Goal: Task Accomplishment & Management: Use online tool/utility

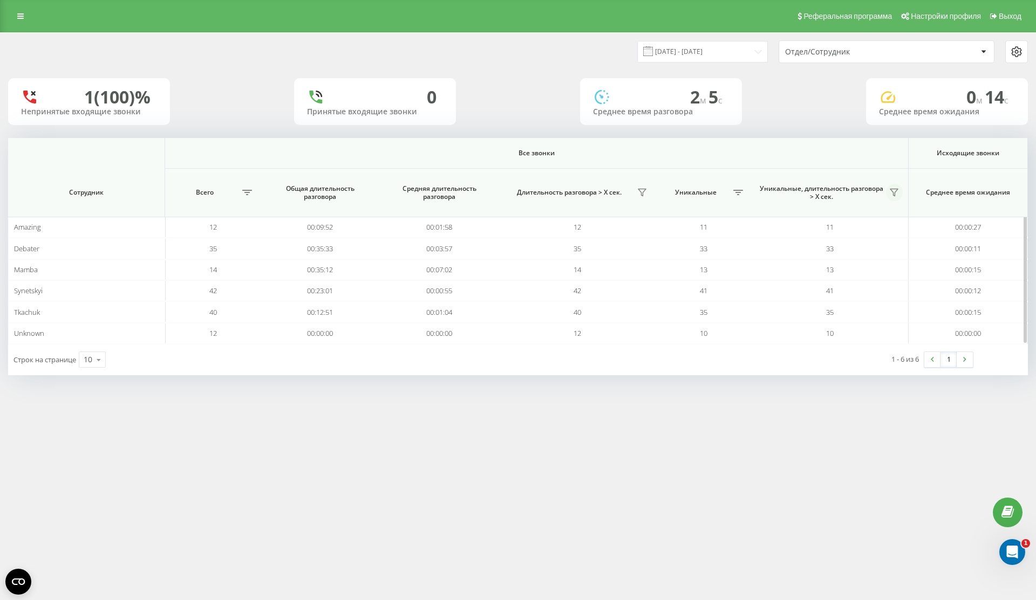
click at [887, 191] on button at bounding box center [894, 192] width 17 height 17
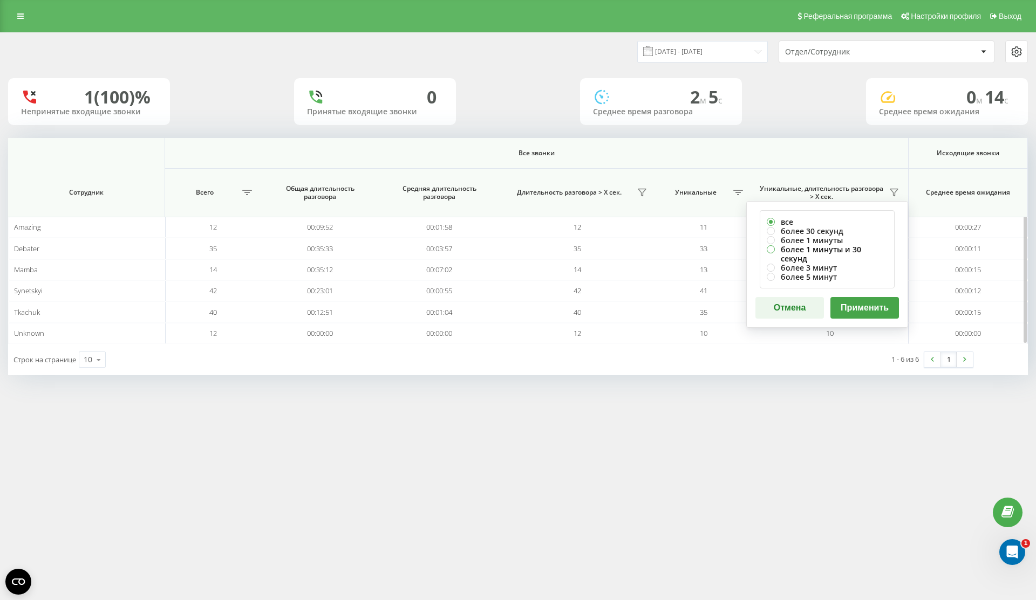
click at [858, 252] on label "более 1 минуты и 30 секунд" at bounding box center [827, 254] width 121 height 18
radio input "true"
click at [860, 299] on button "Применить" at bounding box center [864, 308] width 69 height 22
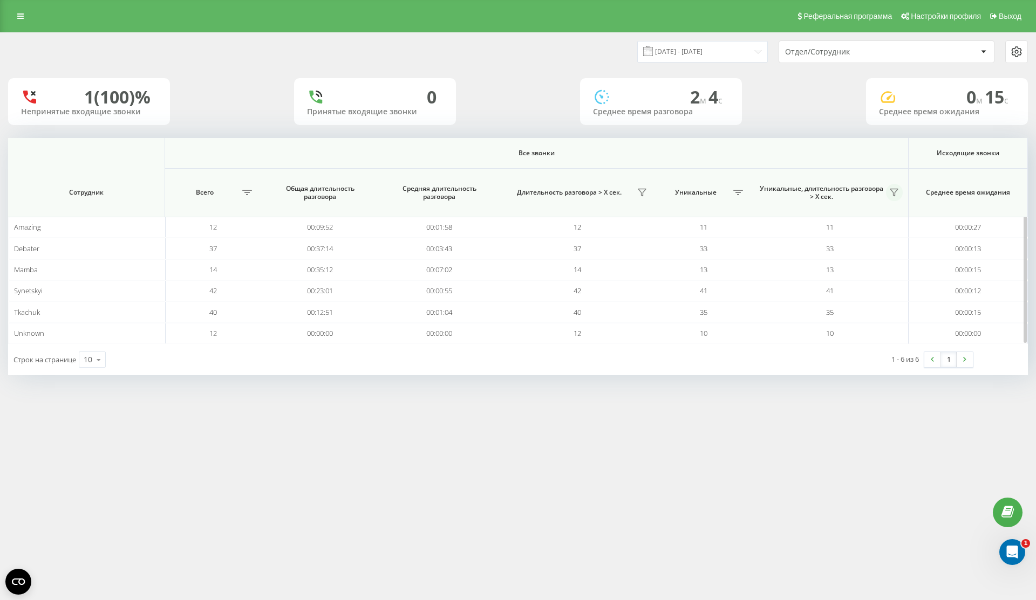
click at [887, 191] on button at bounding box center [894, 192] width 17 height 17
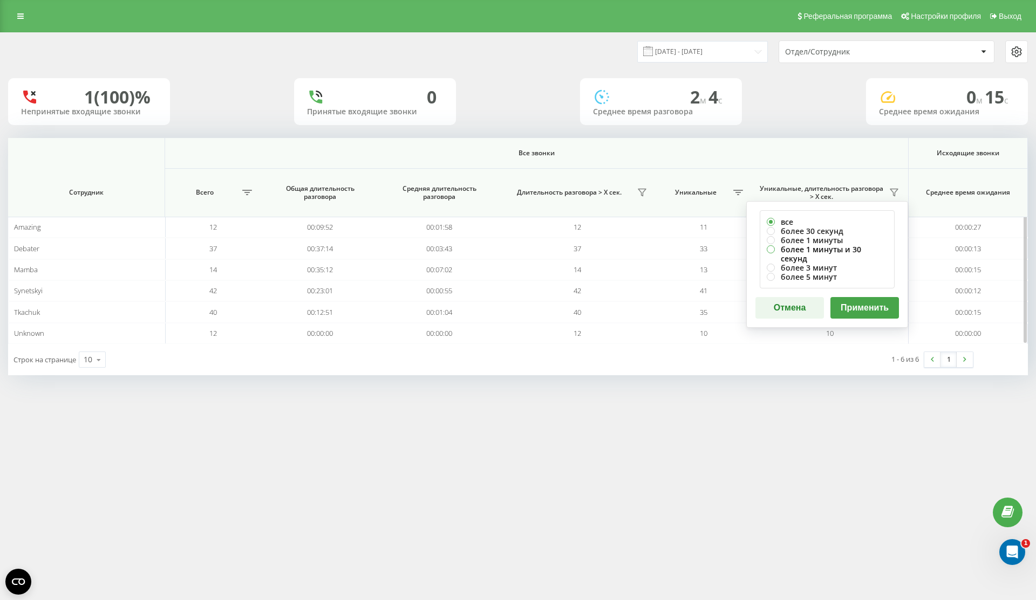
click at [841, 248] on label "более 1 минуты и 30 секунд" at bounding box center [827, 254] width 121 height 18
radio input "true"
click at [861, 297] on button "Применить" at bounding box center [864, 308] width 69 height 22
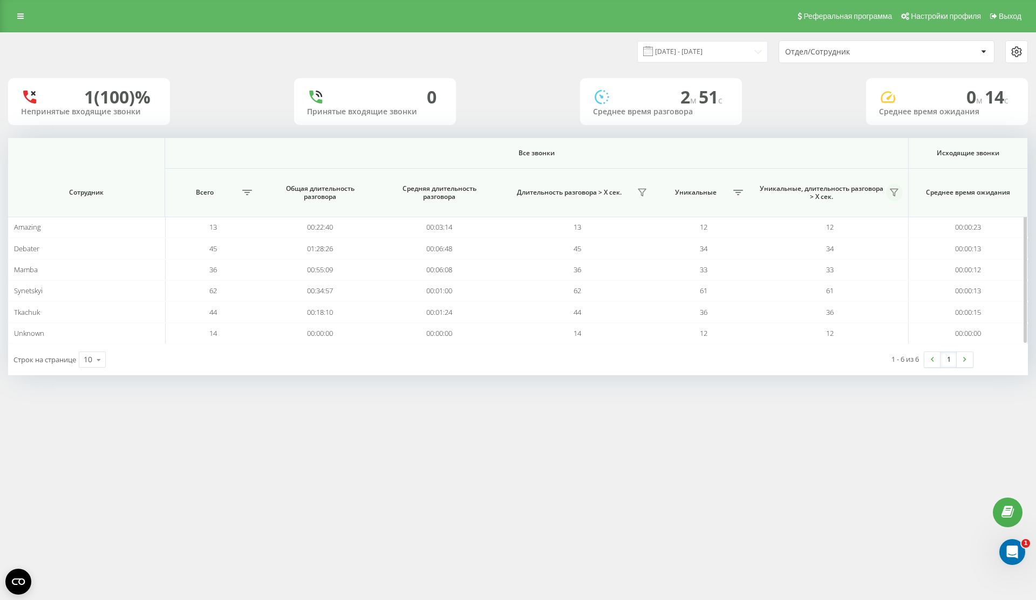
click at [899, 195] on button at bounding box center [894, 192] width 17 height 17
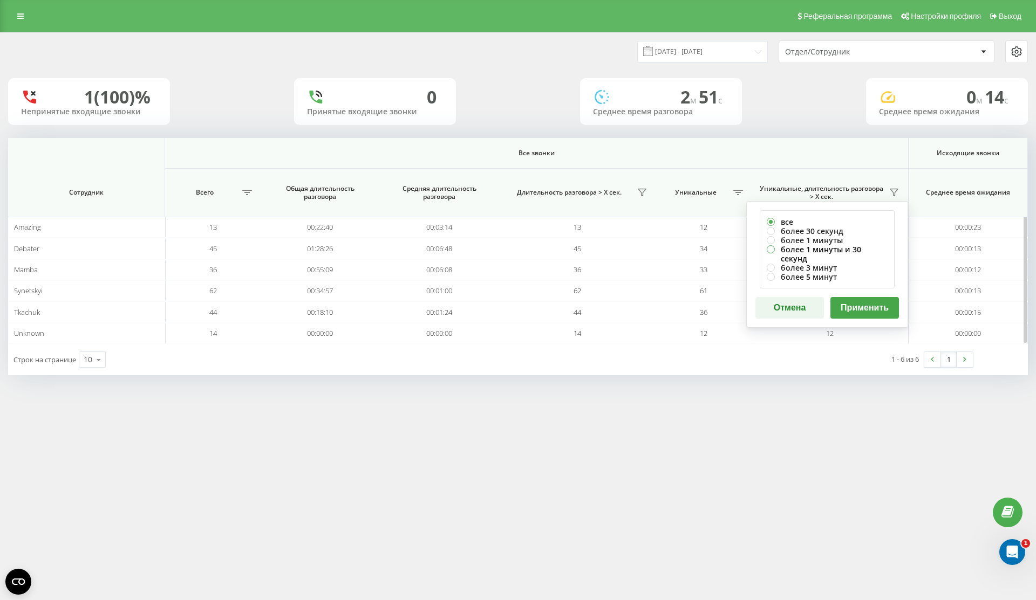
click at [857, 249] on label "более 1 минуты и 30 секунд" at bounding box center [827, 254] width 121 height 18
radio input "true"
click at [857, 297] on button "Применить" at bounding box center [864, 308] width 69 height 22
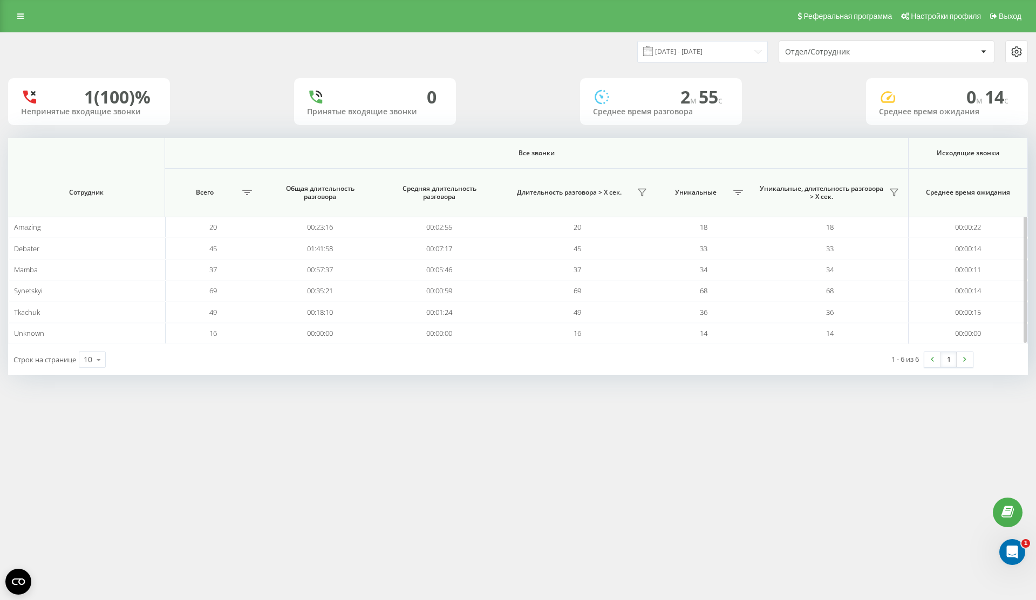
click at [882, 197] on span "Уникальные, длительность разговора > Х сек." at bounding box center [821, 192] width 129 height 17
click at [891, 195] on icon at bounding box center [893, 192] width 9 height 9
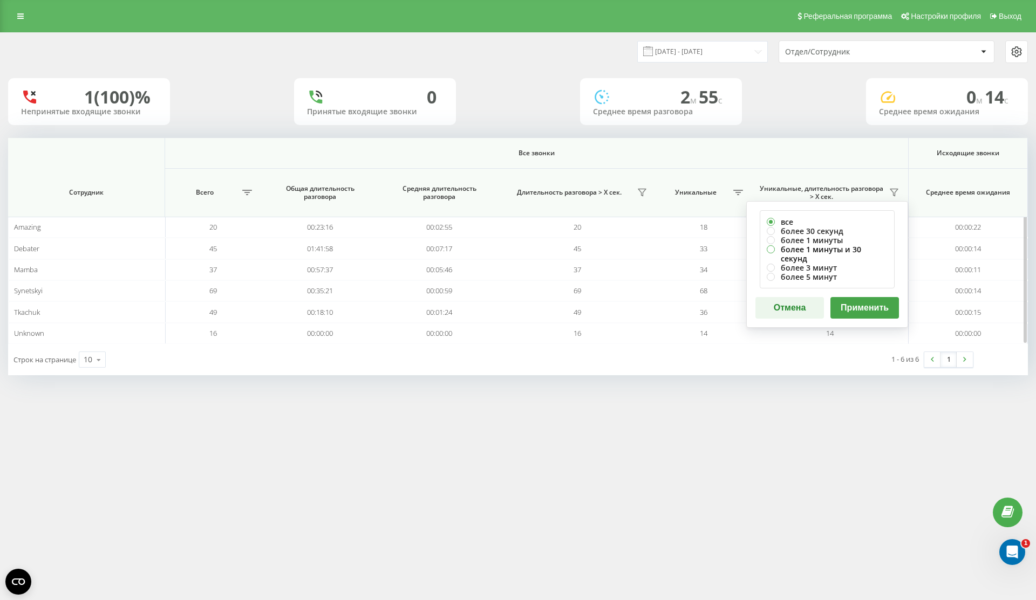
click at [866, 251] on label "более 1 минуты и 30 секунд" at bounding box center [827, 254] width 121 height 18
radio input "true"
click at [862, 315] on div "все более 30 секунд более 1 минуты более 1 минуты и 30 секунд более 3 минут бол…" at bounding box center [827, 264] width 162 height 127
click at [862, 306] on button "Применить" at bounding box center [864, 308] width 69 height 22
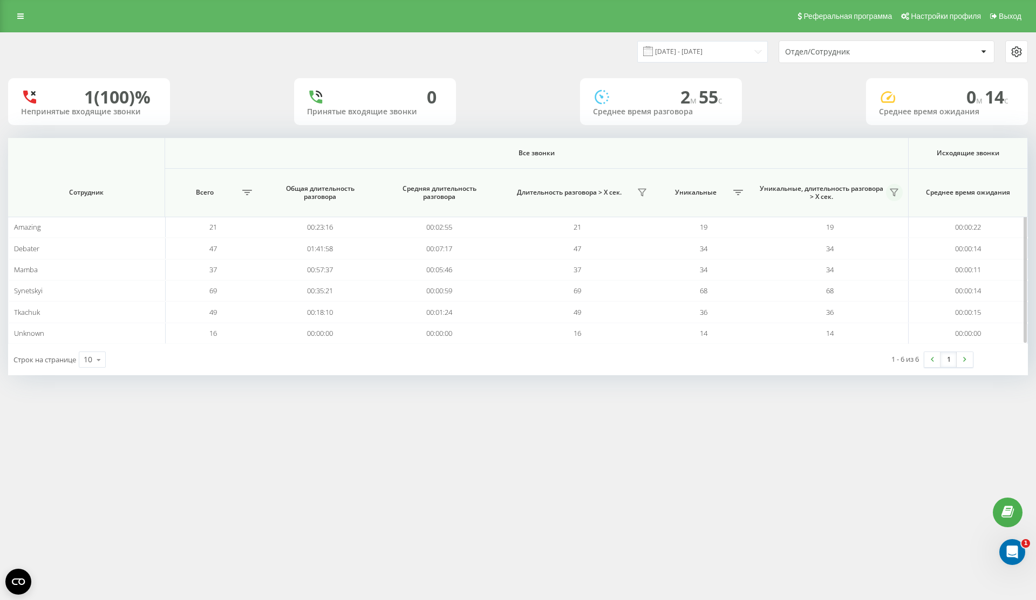
click at [896, 191] on icon at bounding box center [893, 192] width 9 height 9
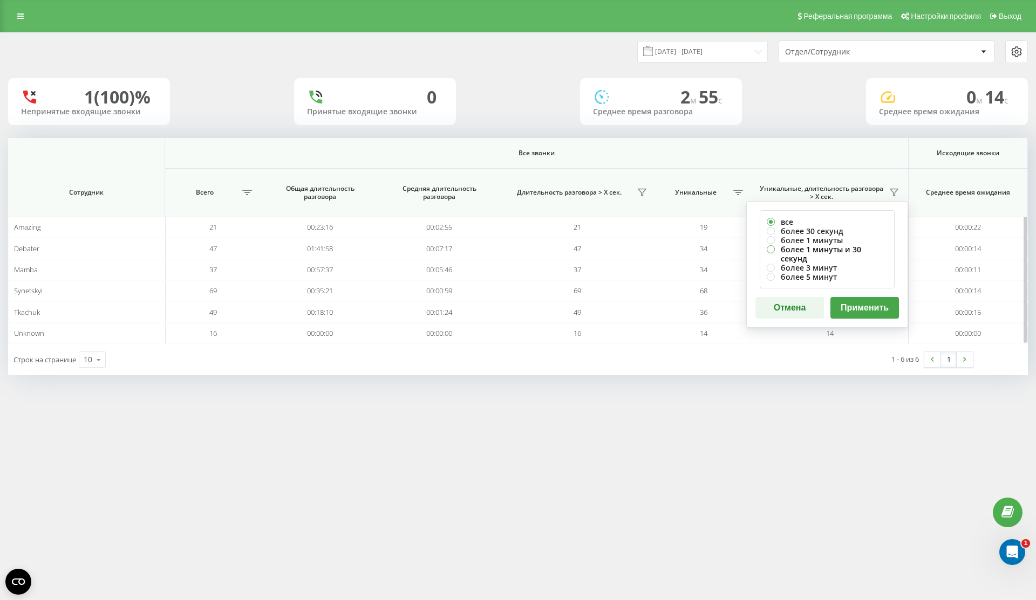
click at [858, 247] on label "более 1 минуты и 30 секунд" at bounding box center [827, 254] width 121 height 18
radio input "true"
click at [863, 297] on button "Применить" at bounding box center [864, 308] width 69 height 22
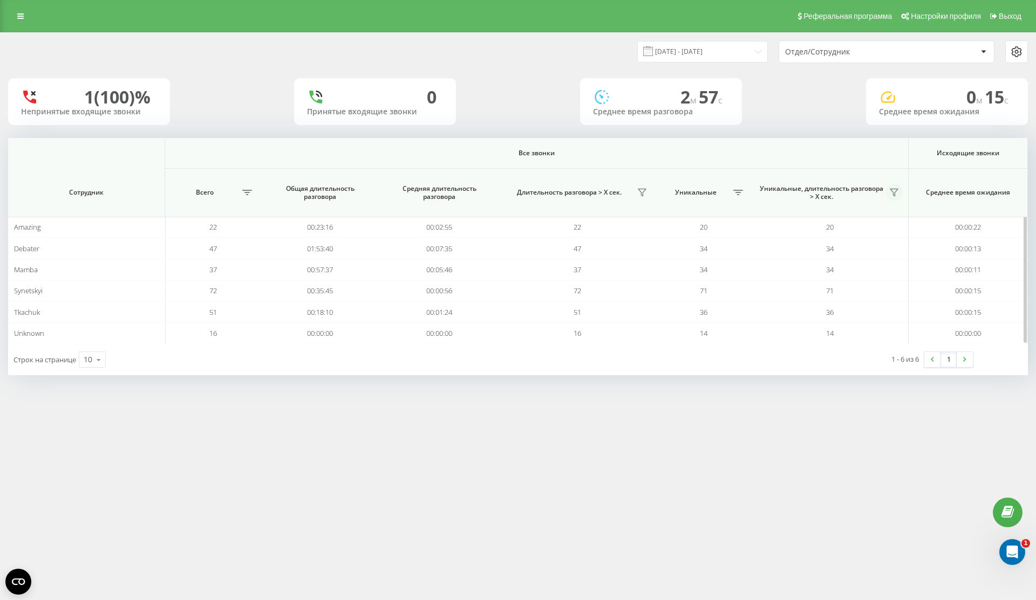
click at [897, 197] on button at bounding box center [894, 192] width 17 height 17
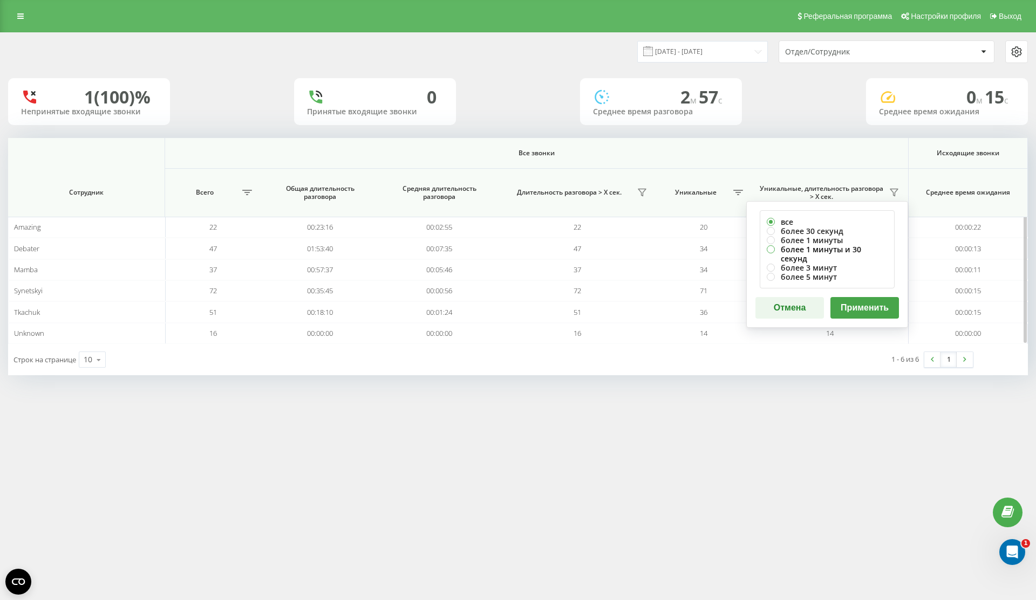
click at [867, 249] on label "более 1 минуты и 30 секунд" at bounding box center [827, 254] width 121 height 18
radio input "true"
click at [870, 300] on button "Применить" at bounding box center [864, 308] width 69 height 22
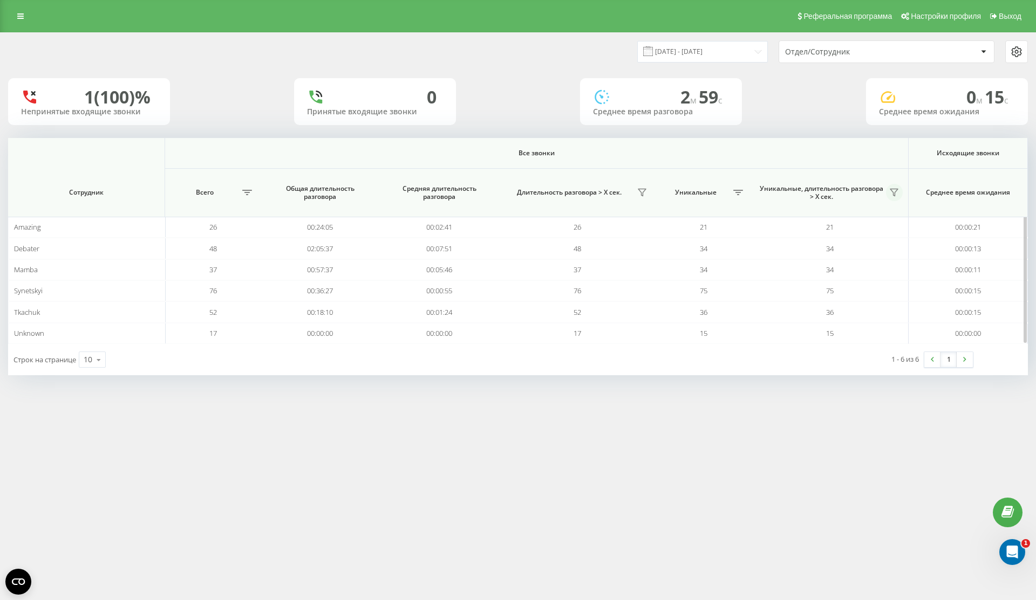
click at [895, 195] on icon at bounding box center [893, 192] width 9 height 9
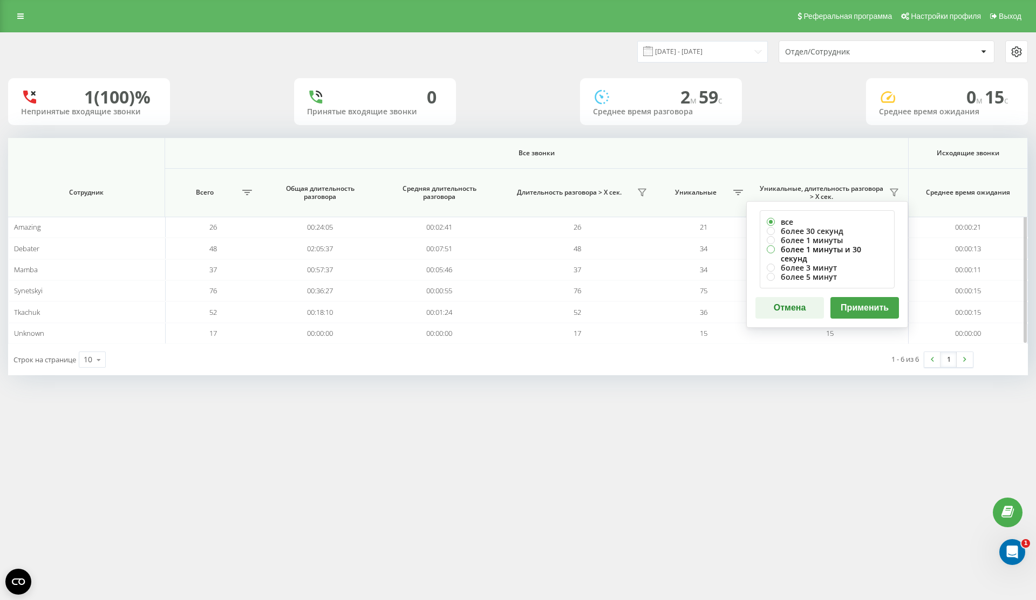
click at [845, 245] on label "более 1 минуты и 30 секунд" at bounding box center [827, 254] width 121 height 18
radio input "true"
click at [854, 297] on button "Применить" at bounding box center [864, 308] width 69 height 22
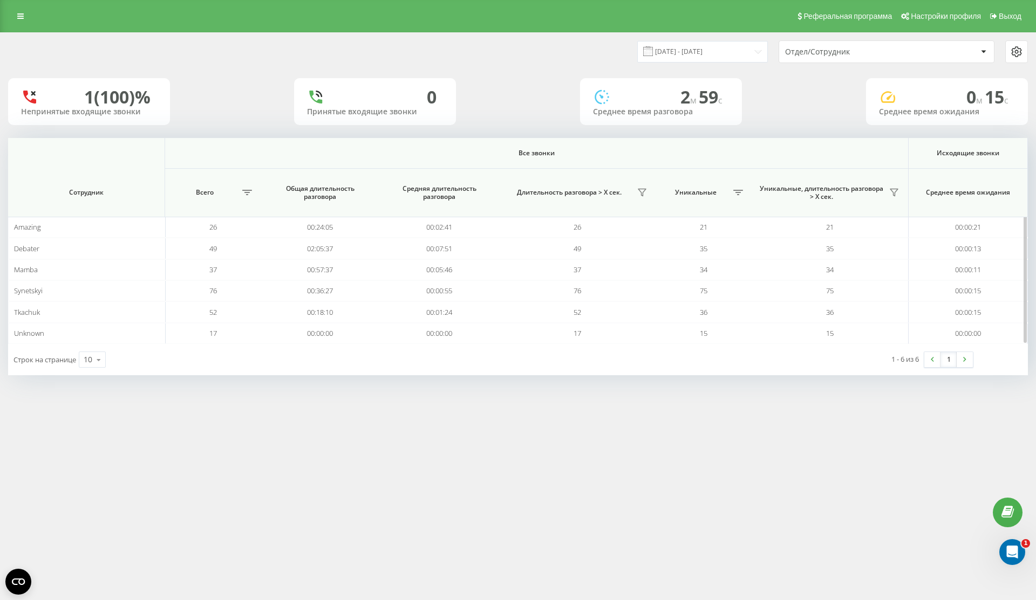
click at [891, 183] on th "Уникальные, длительность разговора > Х сек." at bounding box center [829, 193] width 157 height 49
click at [891, 186] on button at bounding box center [894, 192] width 17 height 17
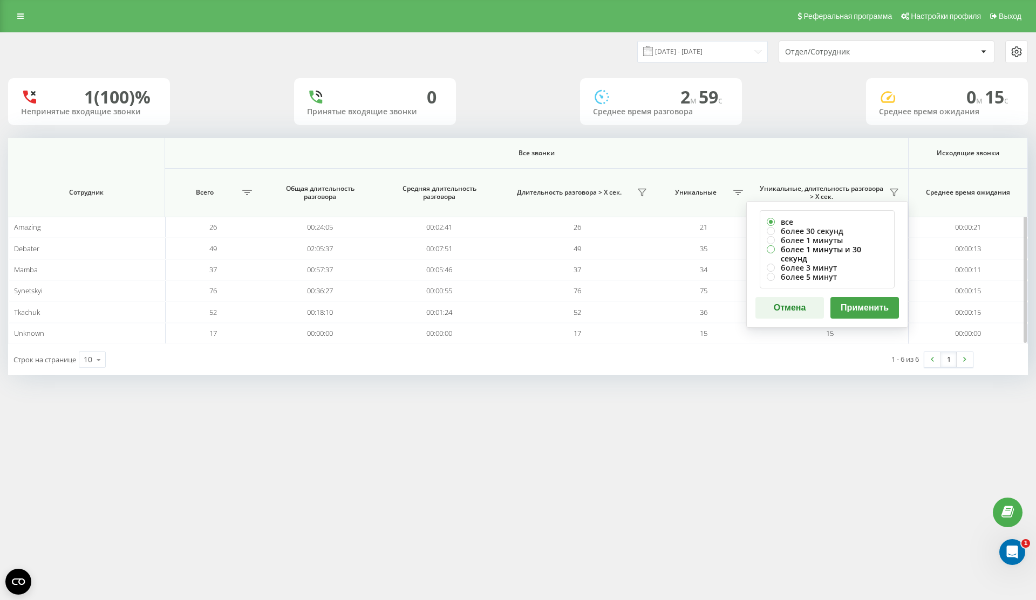
click at [864, 248] on label "более 1 минуты и 30 секунд" at bounding box center [827, 254] width 121 height 18
radio input "true"
click at [870, 302] on button "Применить" at bounding box center [864, 308] width 69 height 22
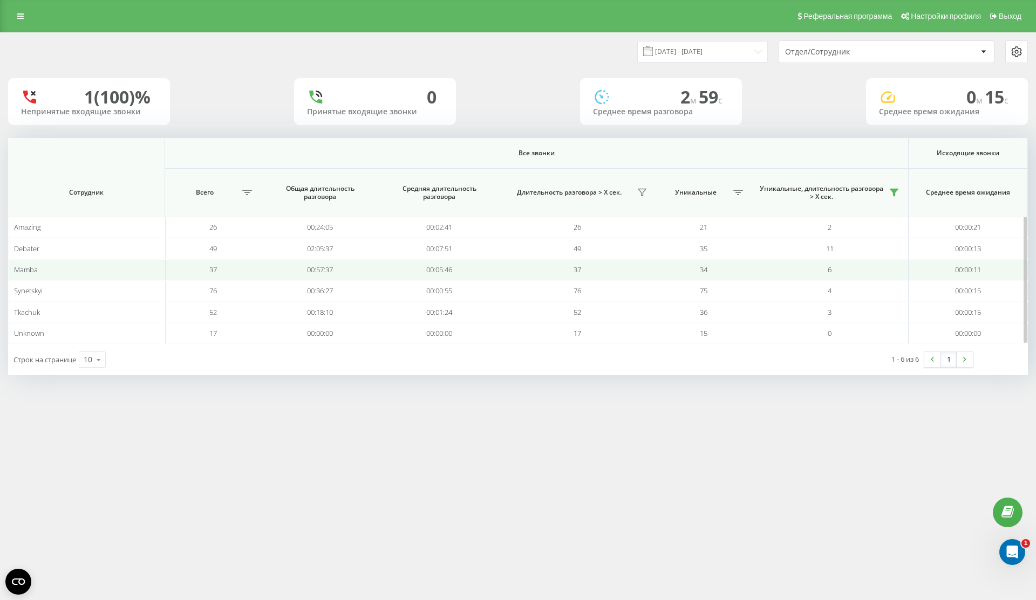
drag, startPoint x: 809, startPoint y: 260, endPoint x: 716, endPoint y: 260, distance: 92.8
click at [720, 260] on tr "Mamba 37 00:57:37 00:05:46 37 34 6 00:00:11" at bounding box center [517, 269] width 1019 height 21
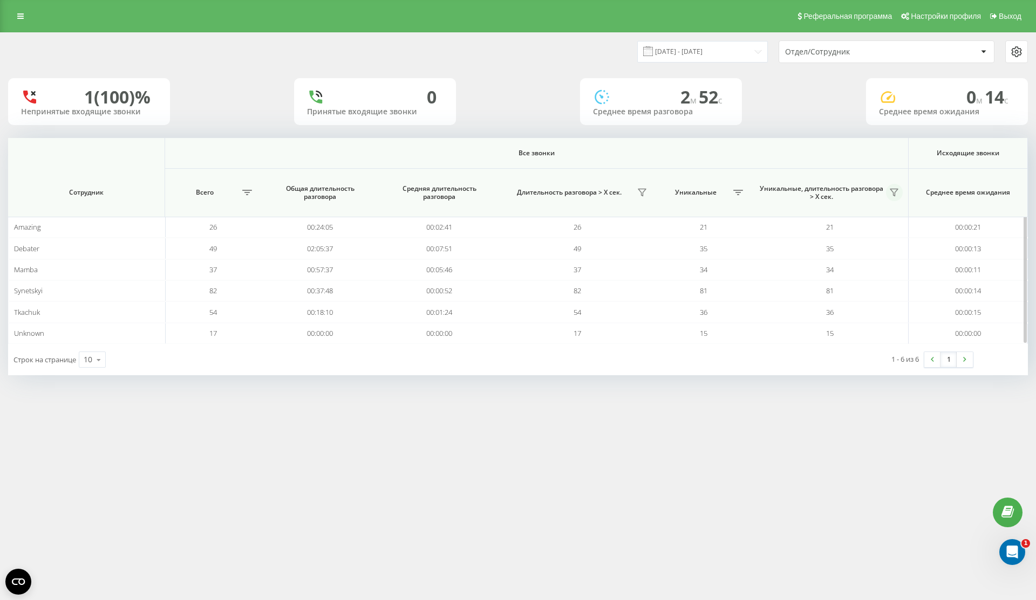
click at [894, 192] on icon at bounding box center [893, 192] width 9 height 9
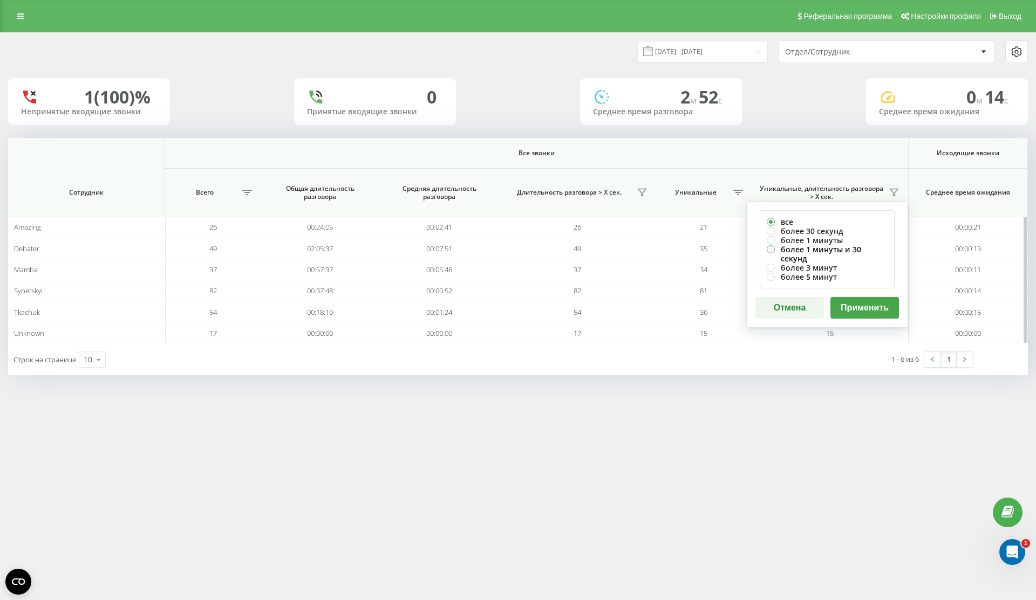
click at [853, 252] on label "более 1 минуты и 30 секунд" at bounding box center [827, 254] width 121 height 18
radio input "true"
click at [882, 314] on div "все более 30 секунд более 1 минуты более 1 минуты и 30 секунд более 3 минут бол…" at bounding box center [827, 264] width 162 height 127
click at [885, 297] on button "Применить" at bounding box center [864, 308] width 69 height 22
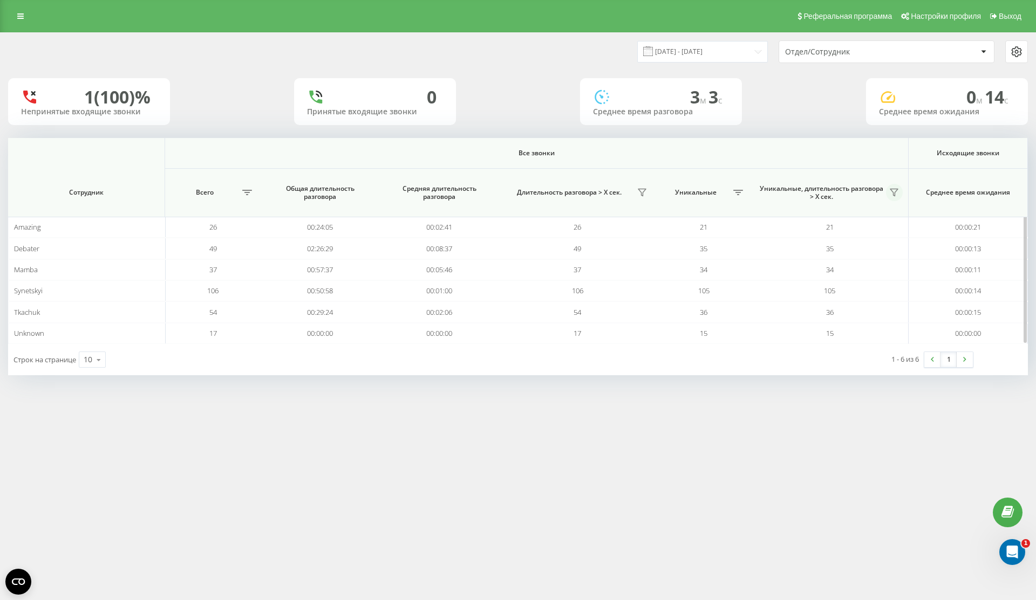
click at [895, 192] on icon at bounding box center [894, 192] width 8 height 7
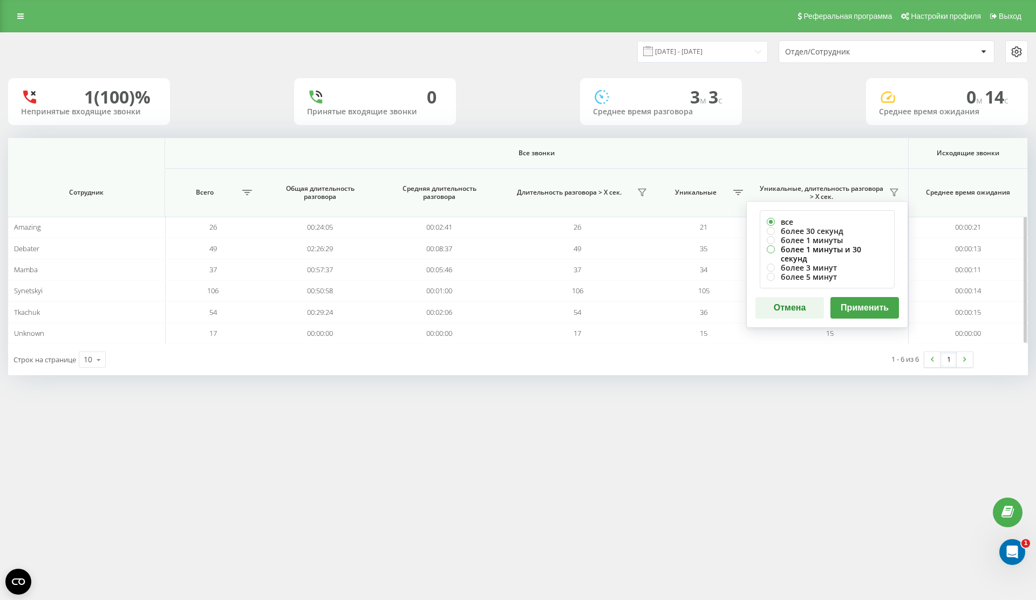
click at [843, 250] on label "более 1 минуты и 30 секунд" at bounding box center [827, 254] width 121 height 18
radio input "true"
click at [846, 307] on button "Применить" at bounding box center [864, 308] width 69 height 22
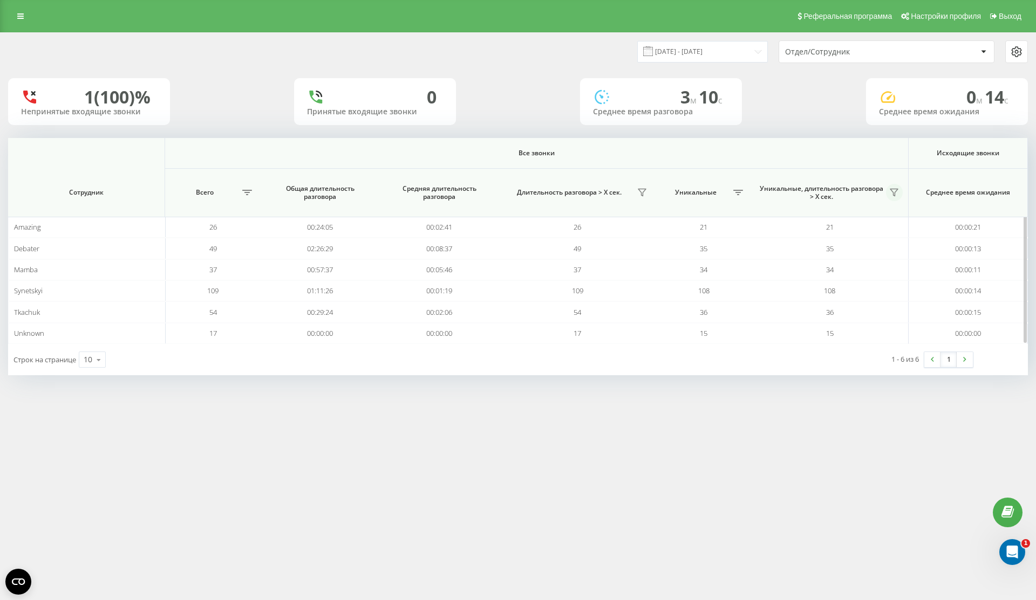
click at [897, 195] on icon at bounding box center [893, 192] width 9 height 9
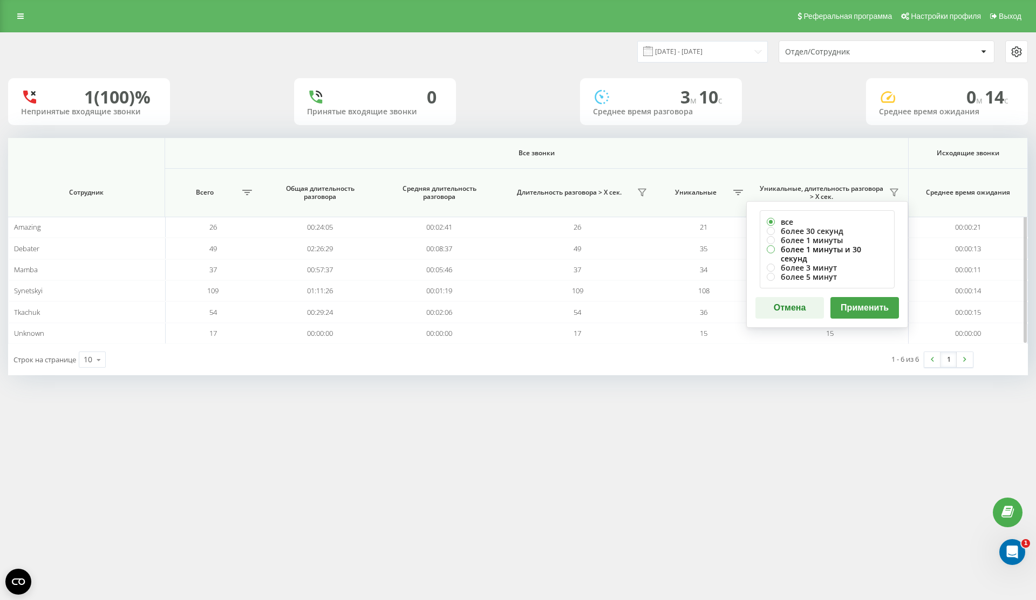
click at [835, 250] on label "более 1 минуты и 30 секунд" at bounding box center [827, 254] width 121 height 18
radio input "true"
click at [852, 304] on button "Применить" at bounding box center [864, 308] width 69 height 22
